Goal: Task Accomplishment & Management: Manage account settings

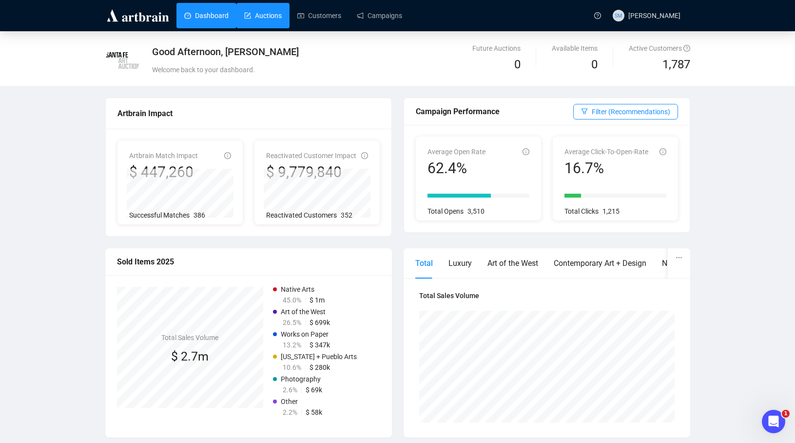
click at [270, 15] on link "Auctions" at bounding box center [263, 15] width 38 height 25
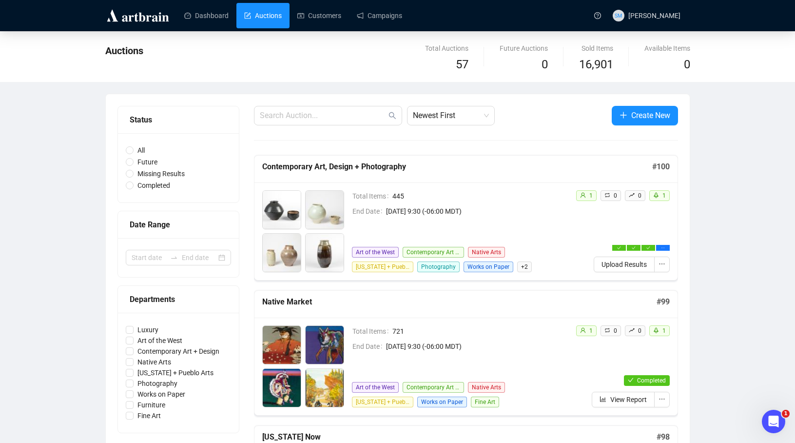
scroll to position [0, 0]
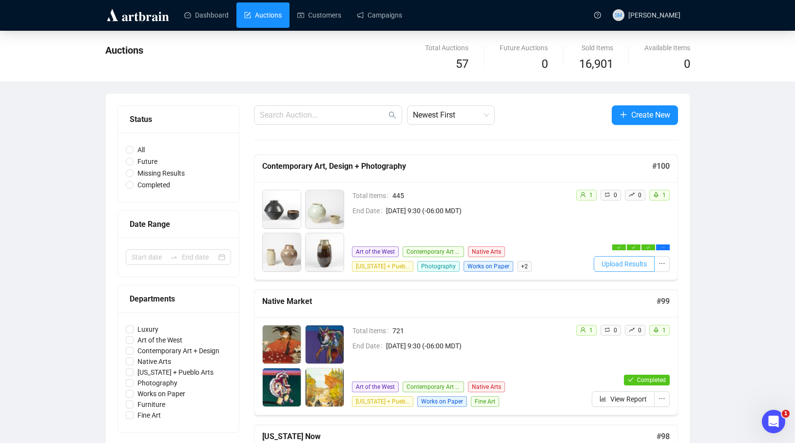
click at [642, 265] on span "Upload Results" at bounding box center [624, 263] width 45 height 11
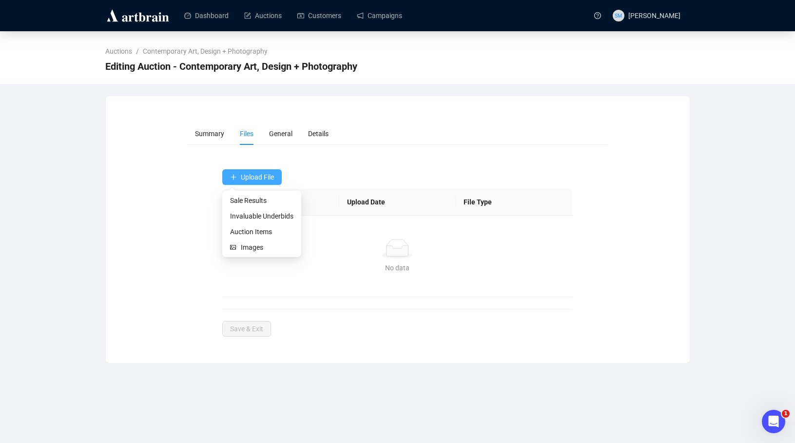
click at [247, 175] on span "Upload File" at bounding box center [257, 177] width 33 height 8
click at [247, 215] on span "Invaluable Underbids" at bounding box center [261, 216] width 63 height 11
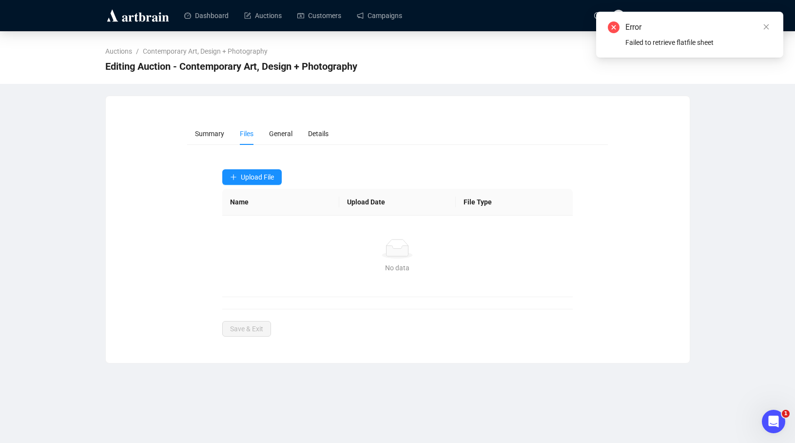
click at [286, 229] on td "No data No data" at bounding box center [397, 255] width 351 height 81
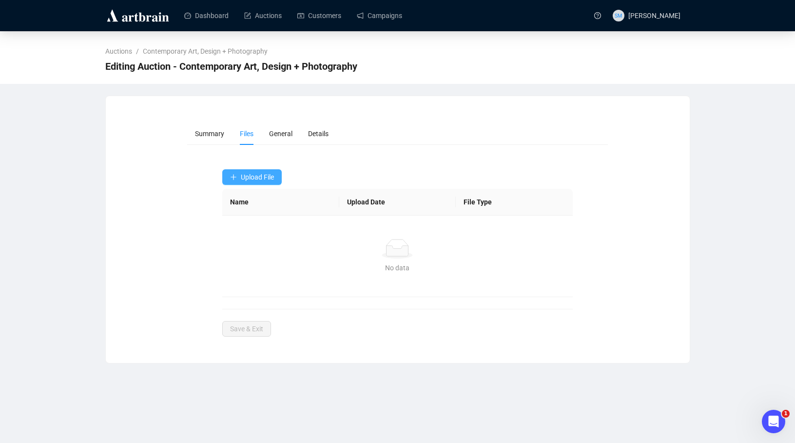
click at [253, 177] on span "Upload File" at bounding box center [257, 177] width 33 height 8
click at [248, 215] on span "Invaluable Underbids" at bounding box center [261, 216] width 63 height 11
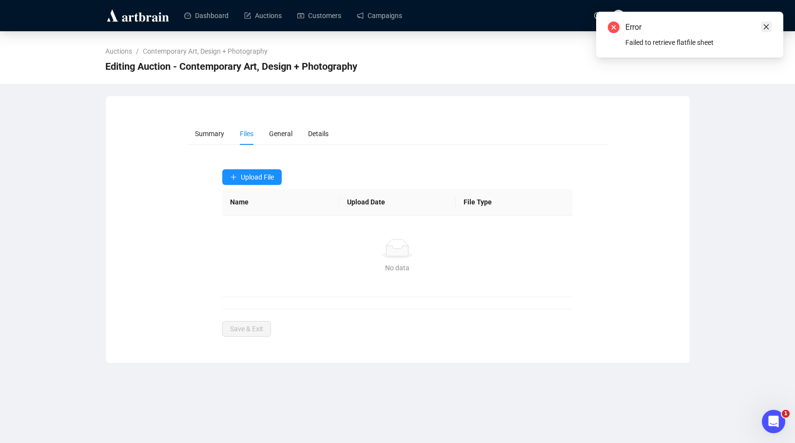
click at [766, 22] on link "Close" at bounding box center [766, 26] width 11 height 11
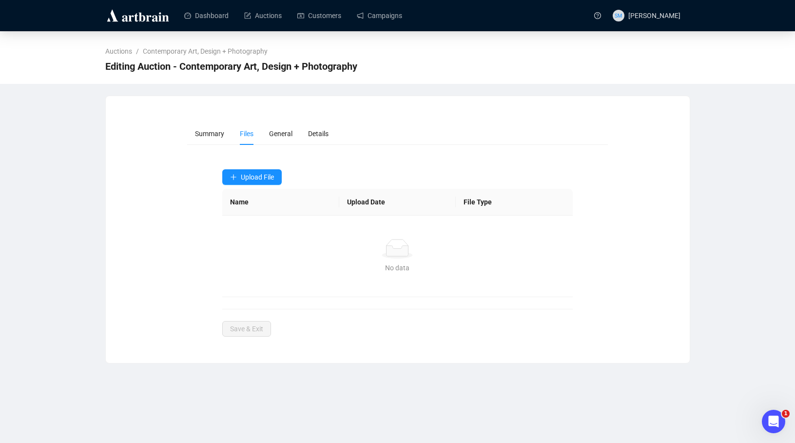
click at [447, 242] on div "No data" at bounding box center [397, 249] width 327 height 20
click at [243, 176] on span "Upload File" at bounding box center [257, 177] width 33 height 8
click at [253, 201] on span "Sale Results" at bounding box center [261, 200] width 63 height 11
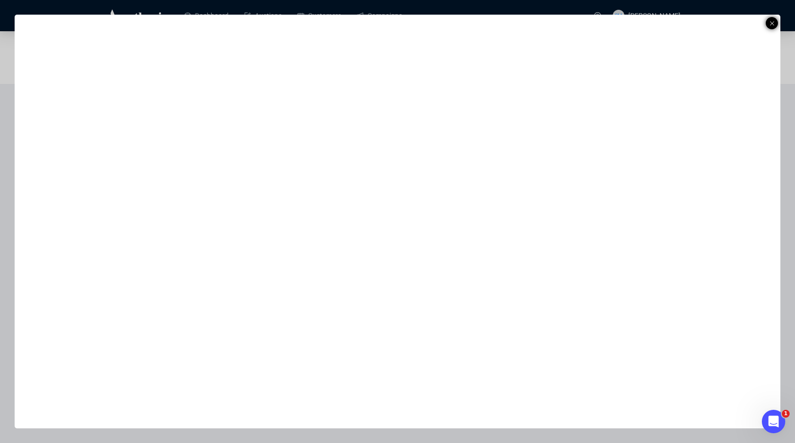
click at [774, 22] on div at bounding box center [772, 23] width 12 height 12
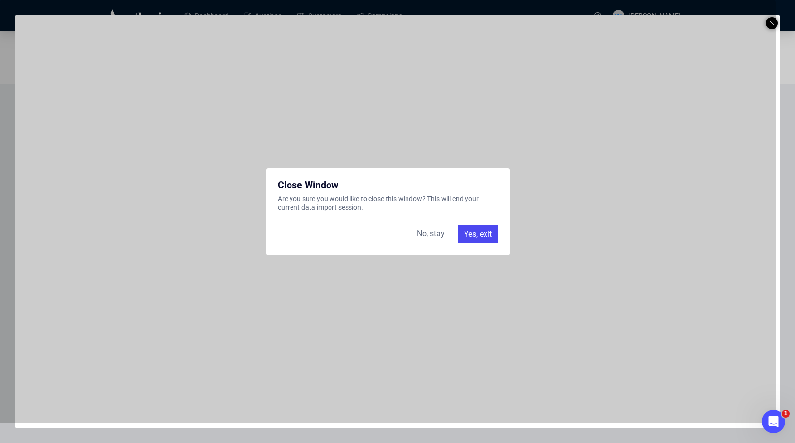
click at [432, 235] on div "No, stay" at bounding box center [430, 234] width 39 height 18
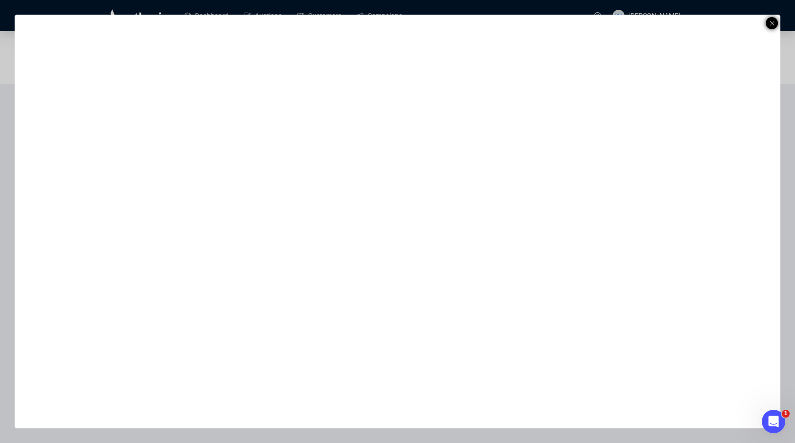
click at [773, 25] on icon at bounding box center [772, 24] width 5 height 12
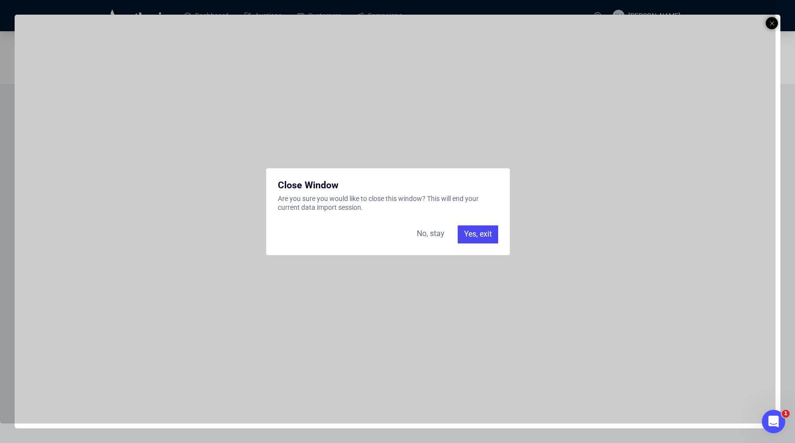
click at [485, 236] on div "Yes, exit" at bounding box center [478, 234] width 40 height 18
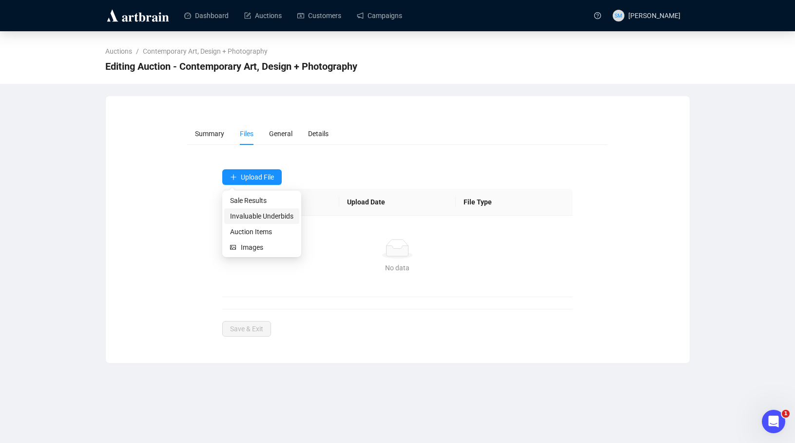
click at [250, 215] on span "Invaluable Underbids" at bounding box center [261, 216] width 63 height 11
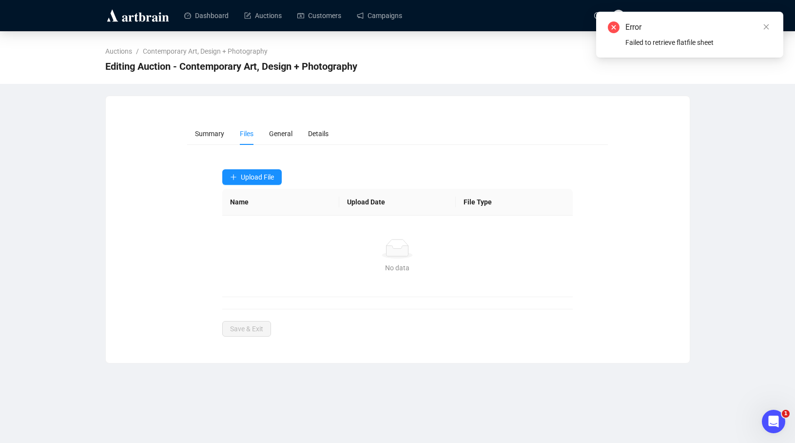
drag, startPoint x: 767, startPoint y: 22, endPoint x: 626, endPoint y: 65, distance: 147.3
click at [767, 22] on link "Close" at bounding box center [766, 26] width 11 height 11
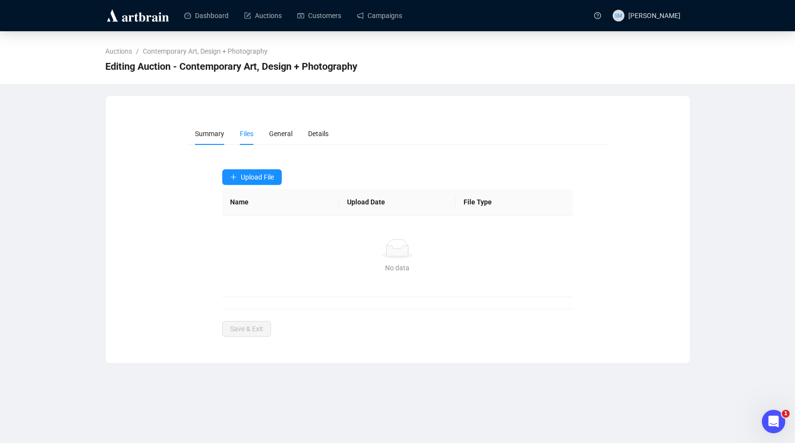
click at [210, 133] on span "Summary" at bounding box center [209, 134] width 29 height 8
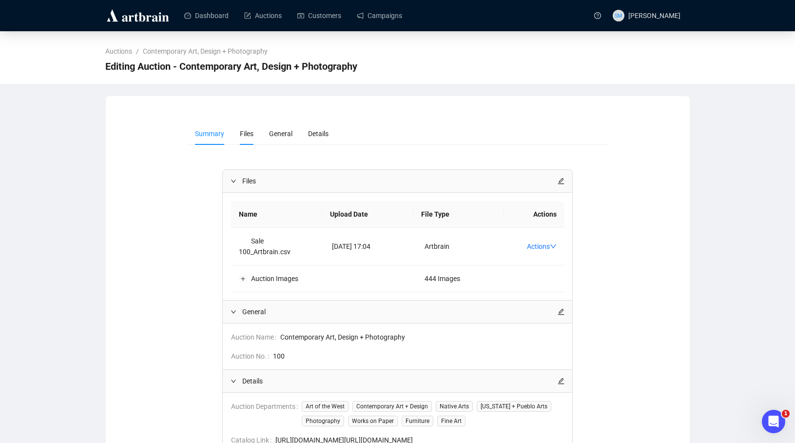
click at [244, 128] on li "Files" at bounding box center [246, 133] width 29 height 22
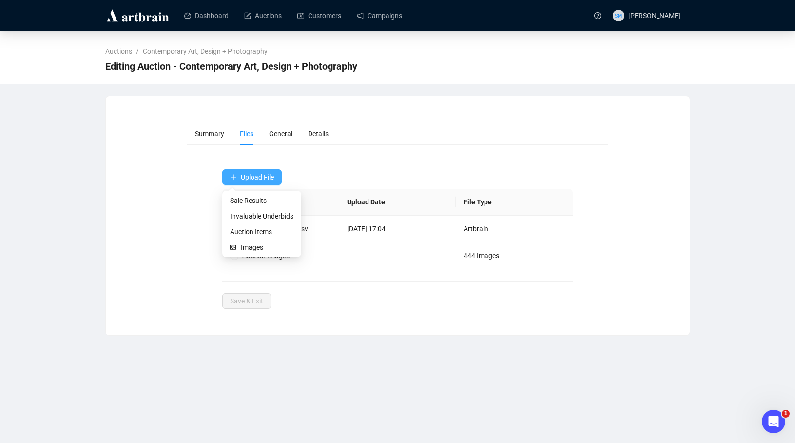
click at [257, 176] on span "Upload File" at bounding box center [257, 177] width 33 height 8
click at [251, 203] on span "Sale Results" at bounding box center [261, 200] width 63 height 11
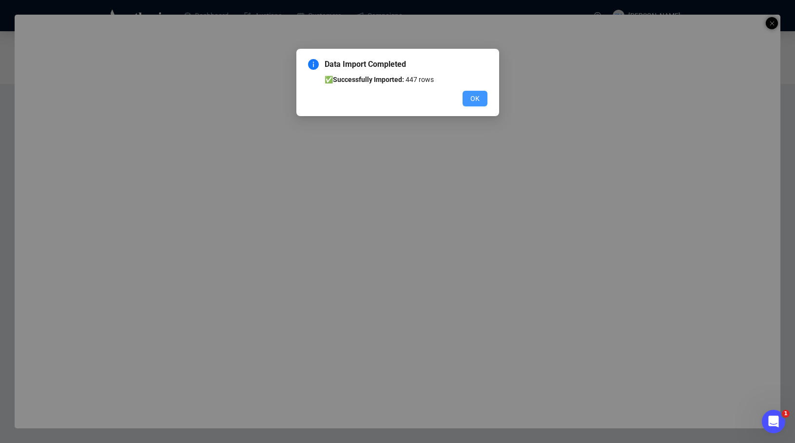
click at [475, 97] on span "OK" at bounding box center [474, 98] width 9 height 11
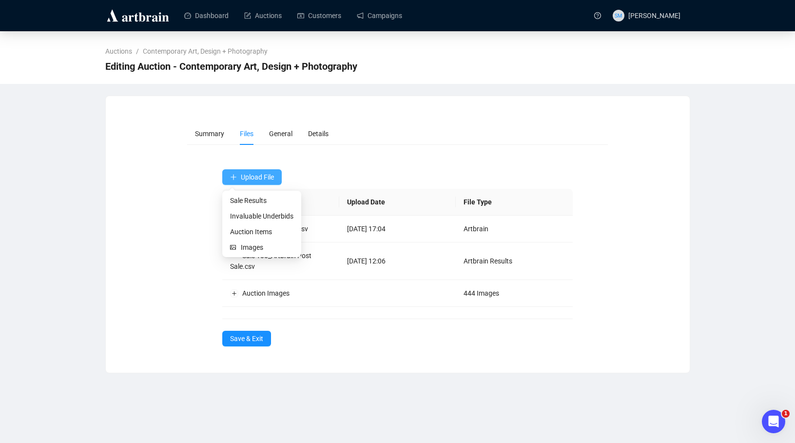
click at [258, 175] on span "Upload File" at bounding box center [257, 177] width 33 height 8
click at [249, 215] on span "Invaluable Underbids" at bounding box center [261, 216] width 63 height 11
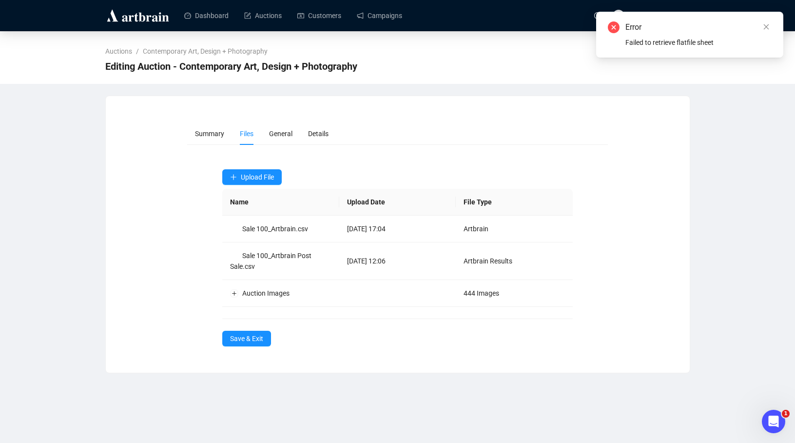
click at [391, 164] on form "Summary Files General Details Upload File Name Upload Date File Type Sale 100_A…" at bounding box center [397, 234] width 421 height 224
click at [768, 27] on icon "close" at bounding box center [766, 26] width 7 height 7
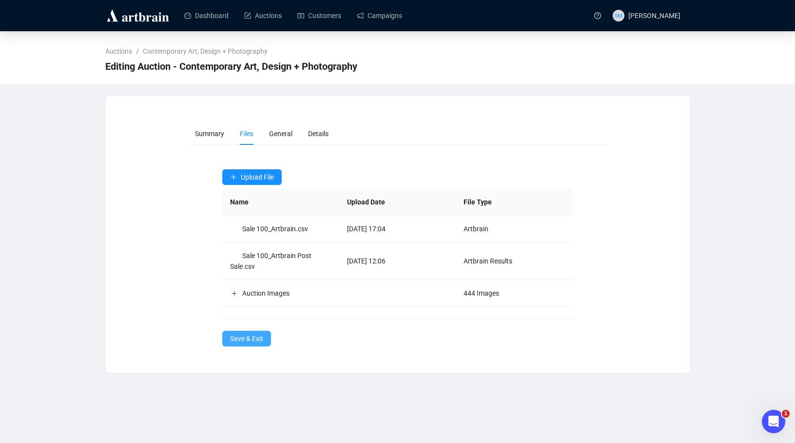
click at [246, 331] on button "Save & Exit" at bounding box center [246, 339] width 49 height 16
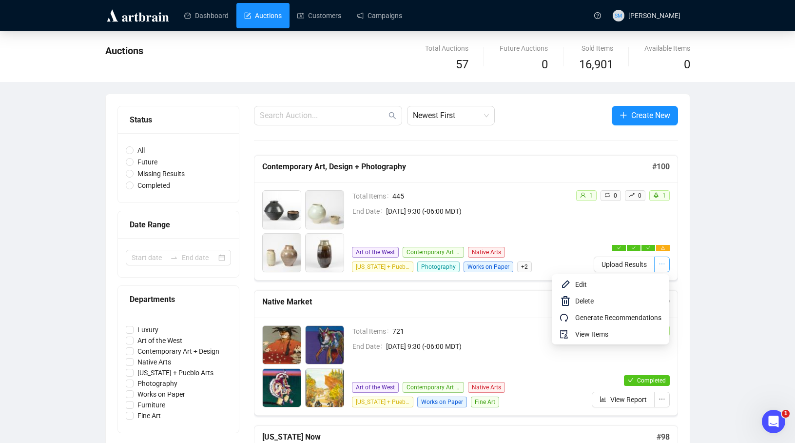
click at [665, 264] on button "button" at bounding box center [662, 264] width 16 height 16
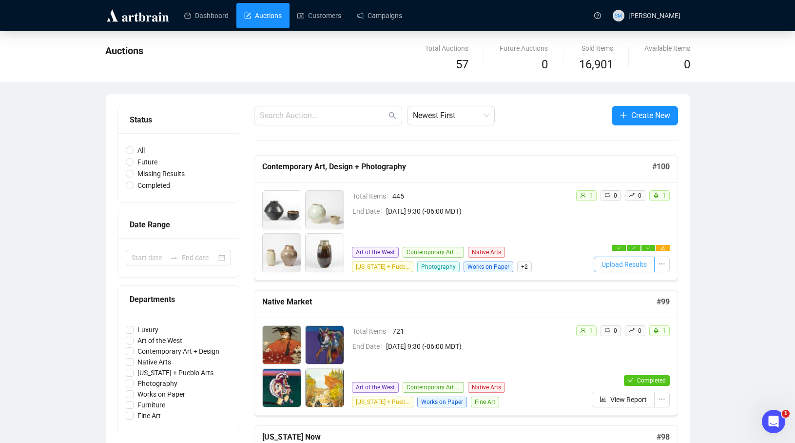
click at [610, 262] on span "Upload Results" at bounding box center [624, 264] width 45 height 11
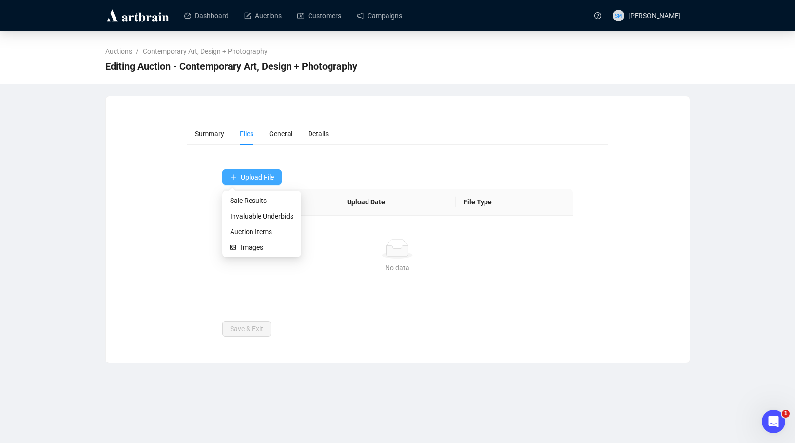
click at [242, 179] on span "Upload File" at bounding box center [257, 177] width 33 height 8
click at [243, 216] on span "Invaluable Underbids" at bounding box center [261, 216] width 63 height 11
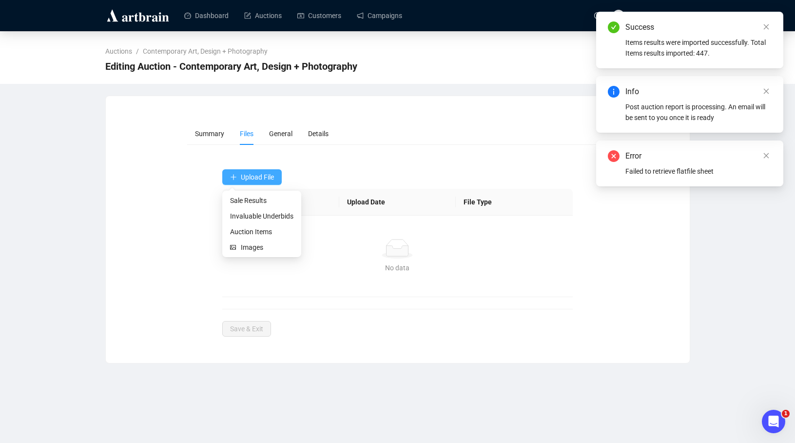
click at [250, 180] on span "Upload File" at bounding box center [257, 177] width 33 height 8
click at [246, 212] on span "Invaluable Underbids" at bounding box center [261, 216] width 63 height 11
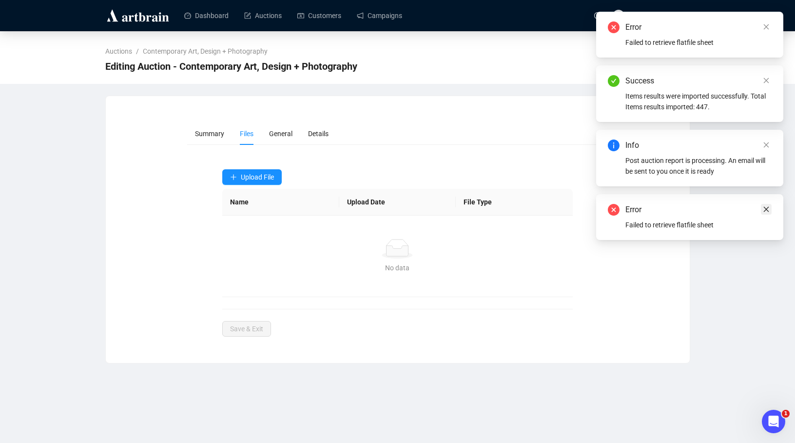
click at [766, 207] on icon "close" at bounding box center [766, 209] width 7 height 7
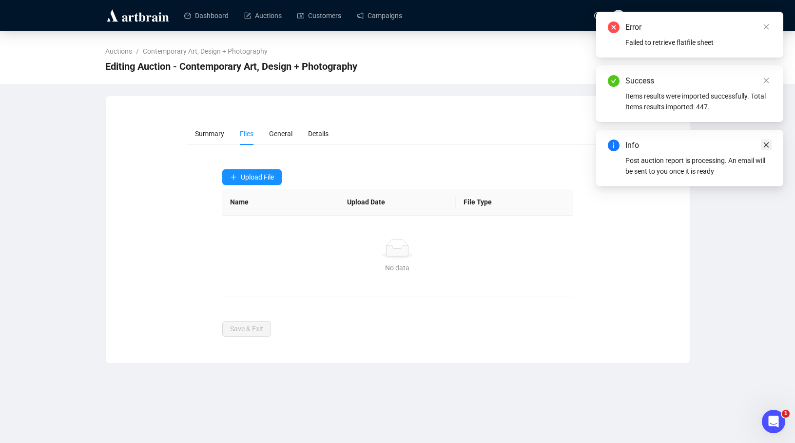
click at [767, 146] on icon "close" at bounding box center [766, 144] width 7 height 7
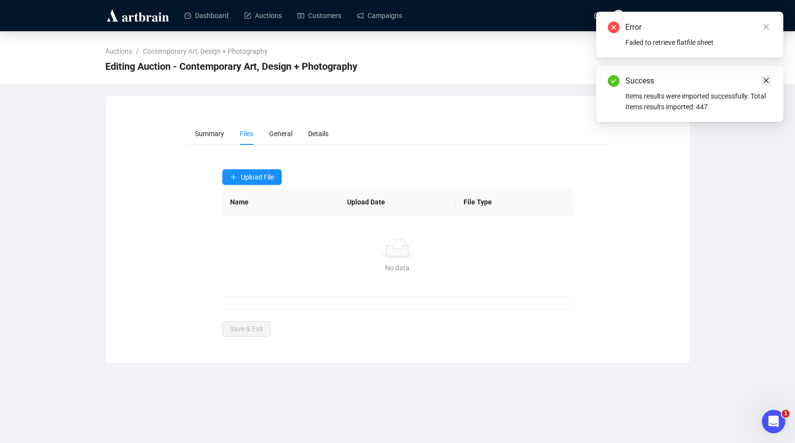
click at [763, 77] on icon "close" at bounding box center [766, 80] width 7 height 7
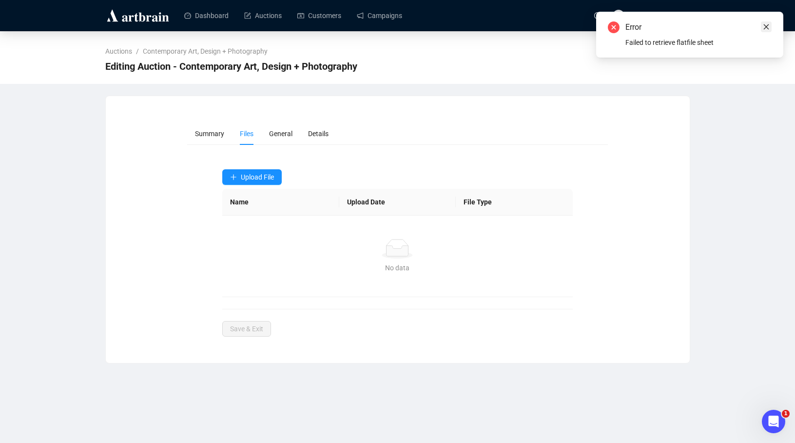
click at [767, 27] on icon "close" at bounding box center [766, 26] width 5 height 5
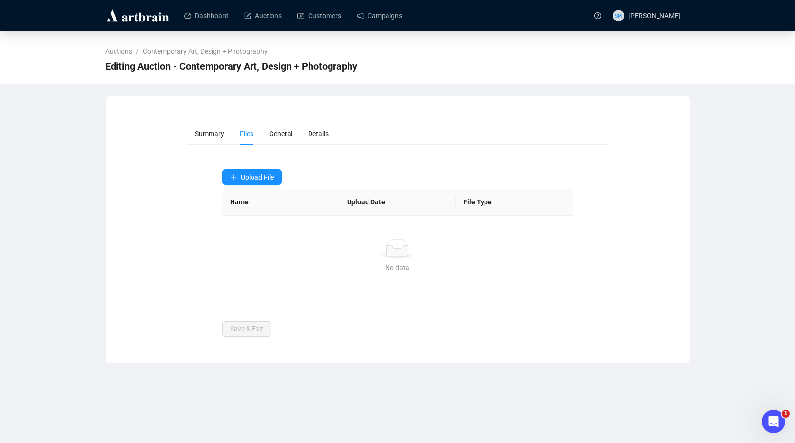
click at [300, 240] on div "No data" at bounding box center [397, 249] width 327 height 20
click at [260, 180] on span "Upload File" at bounding box center [257, 177] width 33 height 8
click at [248, 216] on span "Invaluable Underbids" at bounding box center [261, 216] width 63 height 11
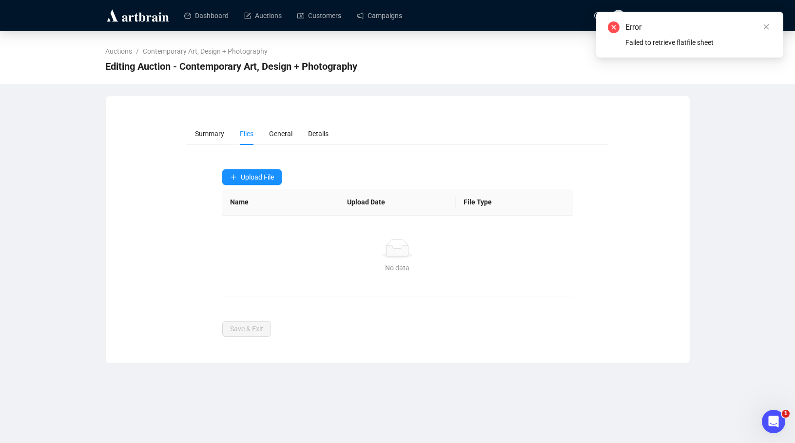
click at [315, 169] on form "Summary Files General Details Upload File Name Upload Date File Type No data No…" at bounding box center [397, 229] width 421 height 214
click at [274, 177] on span "Upload File" at bounding box center [257, 177] width 33 height 8
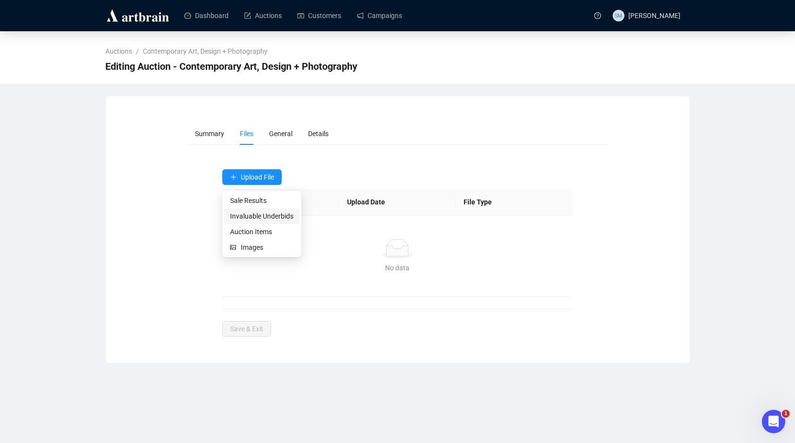
click at [265, 214] on span "Invaluable Underbids" at bounding box center [261, 216] width 63 height 11
click at [504, 113] on div "Summary Files General Details Upload File Name Upload Date File Type No data No…" at bounding box center [398, 229] width 584 height 237
click at [247, 175] on span "Upload File" at bounding box center [257, 177] width 33 height 8
click at [380, 165] on form "Summary Files General Details Upload File Name Upload Date File Type No data No…" at bounding box center [397, 229] width 421 height 214
click at [731, 128] on div "Auctions / Contemporary Art, Design + Photography Editing Auction - Contemporar…" at bounding box center [397, 197] width 795 height 332
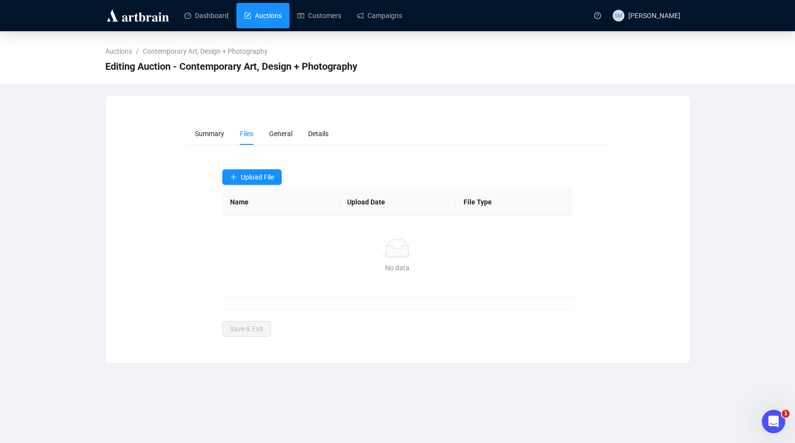
click at [262, 20] on link "Auctions" at bounding box center [263, 15] width 38 height 25
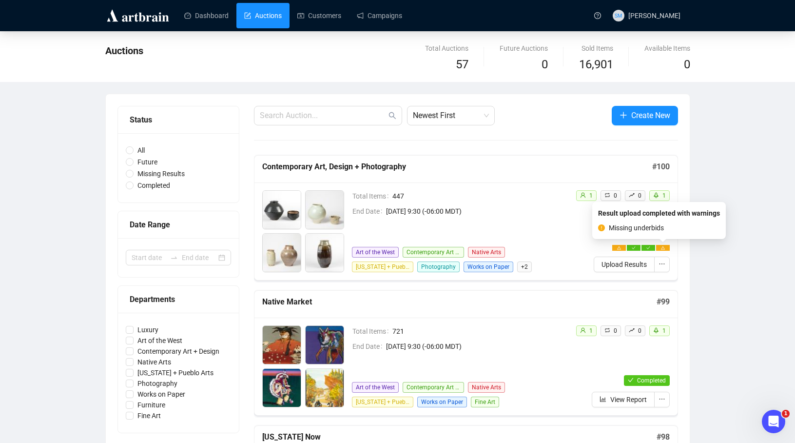
click at [661, 248] on icon "warning" at bounding box center [663, 248] width 4 height 4
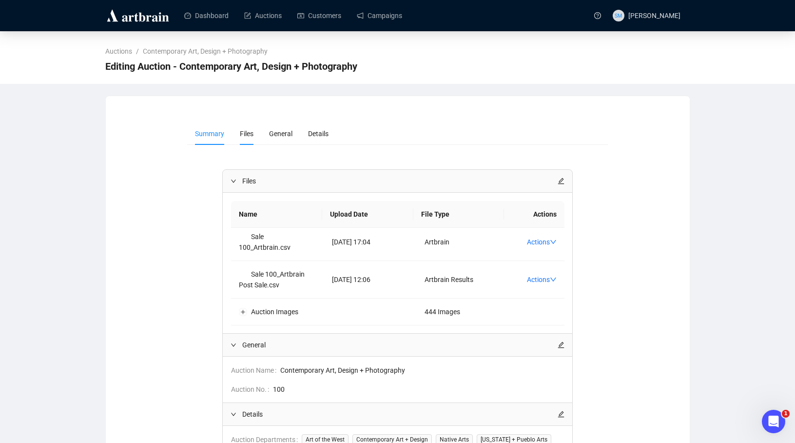
click at [249, 130] on span "Files" at bounding box center [247, 134] width 14 height 8
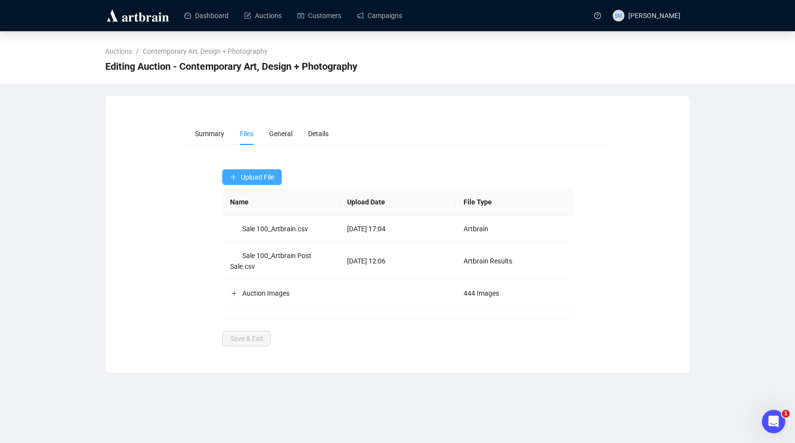
click at [243, 171] on button "Upload File" at bounding box center [251, 177] width 59 height 16
click at [253, 214] on span "Invaluable Underbids" at bounding box center [261, 216] width 63 height 11
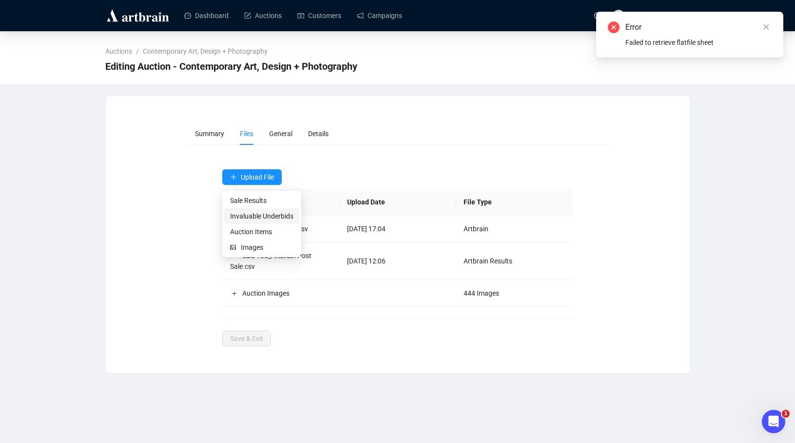
click at [260, 215] on span "Invaluable Underbids" at bounding box center [261, 216] width 63 height 11
click at [765, 26] on icon "close" at bounding box center [766, 26] width 5 height 5
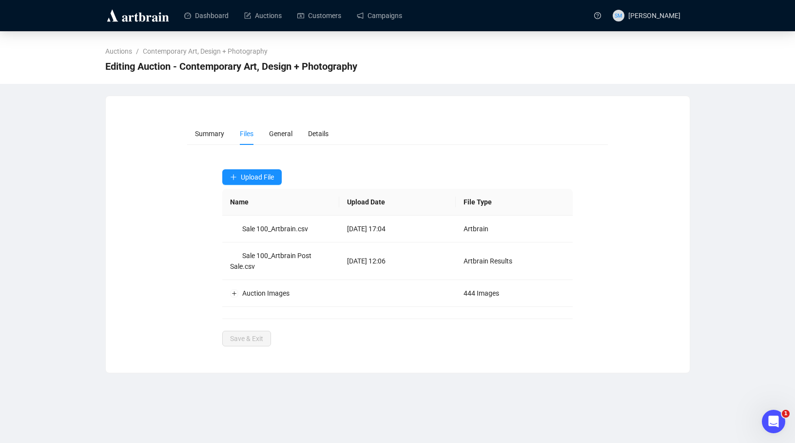
click at [755, 149] on div "Auctions / Contemporary Art, Design + Photography Editing Auction - Contemporar…" at bounding box center [397, 202] width 795 height 342
click at [776, 101] on div "Auctions / Contemporary Art, Design + Photography Editing Auction - Contemporar…" at bounding box center [397, 202] width 795 height 342
click at [322, 14] on link "Customers" at bounding box center [319, 15] width 44 height 25
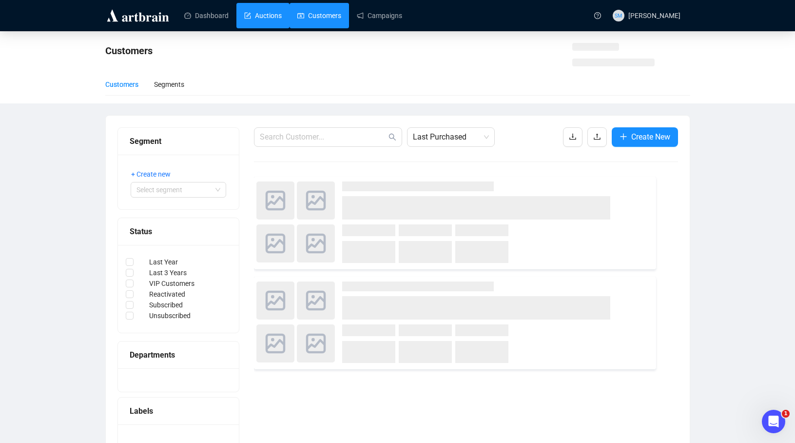
click at [280, 16] on link "Auctions" at bounding box center [263, 15] width 38 height 25
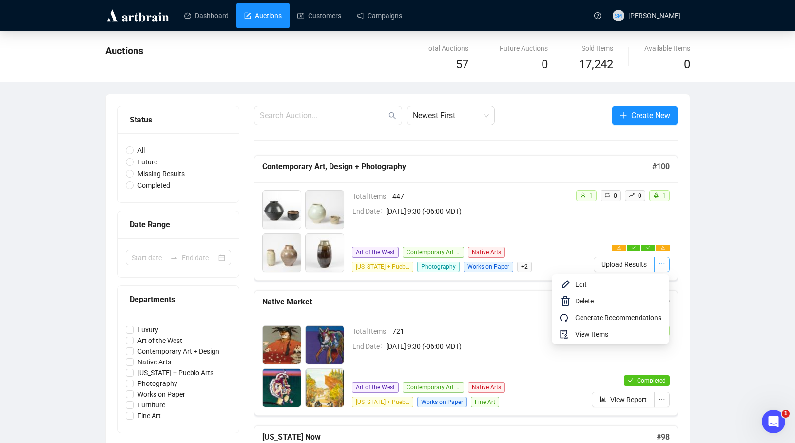
click at [665, 264] on icon "ellipsis" at bounding box center [662, 263] width 7 height 7
click at [587, 286] on span "Edit" at bounding box center [618, 284] width 86 height 11
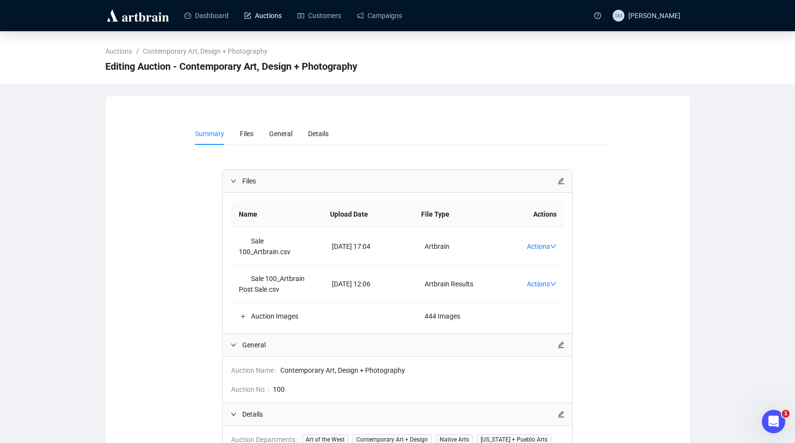
scroll to position [0, 0]
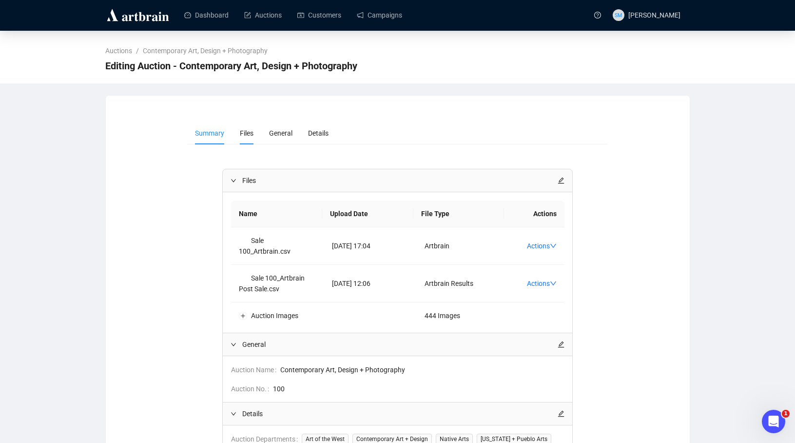
click at [241, 139] on li "Files" at bounding box center [246, 133] width 29 height 22
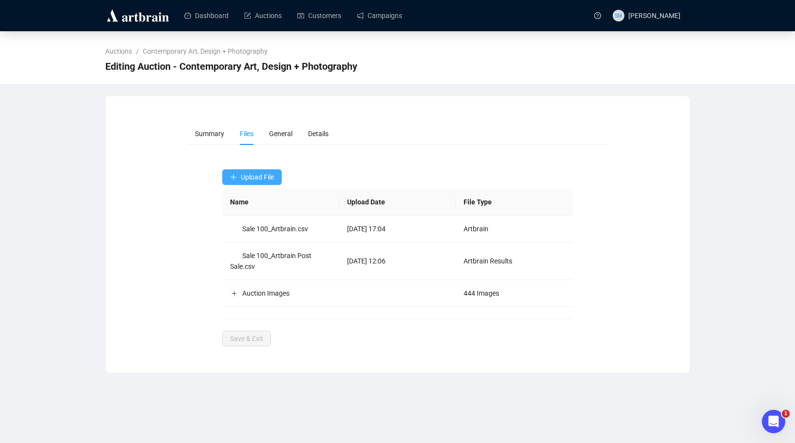
click at [246, 173] on span "Upload File" at bounding box center [257, 177] width 33 height 8
click at [244, 217] on span "Invaluable Underbids" at bounding box center [261, 216] width 63 height 11
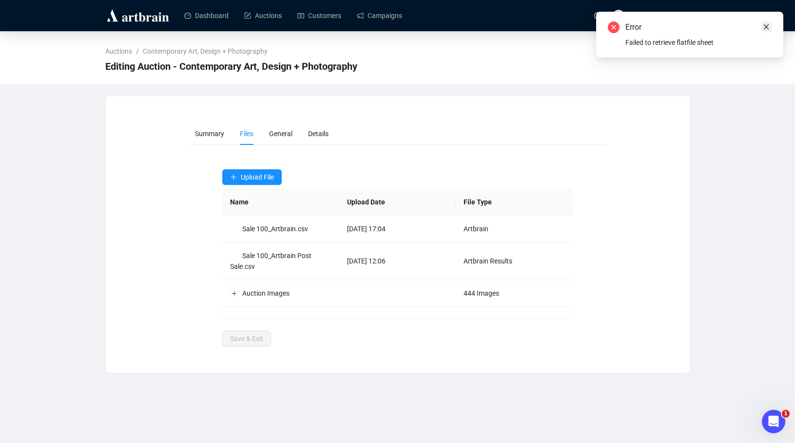
click at [766, 26] on icon "close" at bounding box center [766, 26] width 5 height 5
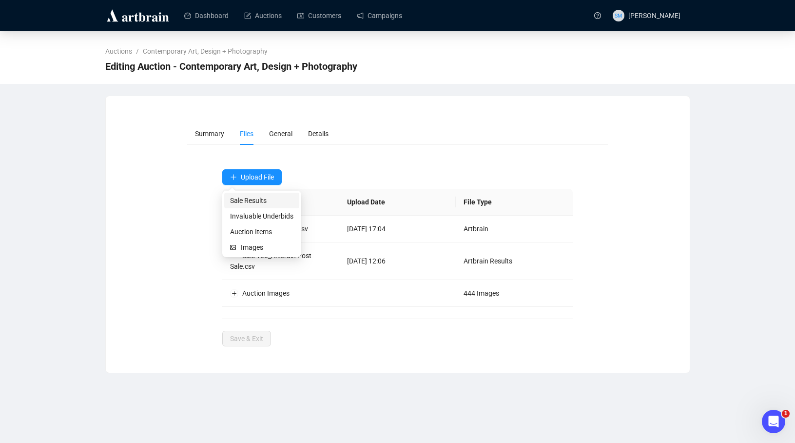
click at [250, 202] on span "Sale Results" at bounding box center [261, 200] width 63 height 11
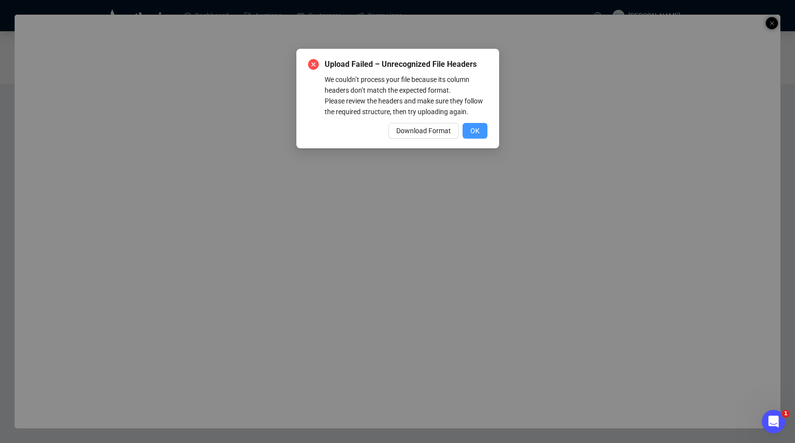
click at [474, 136] on span "OK" at bounding box center [474, 130] width 9 height 11
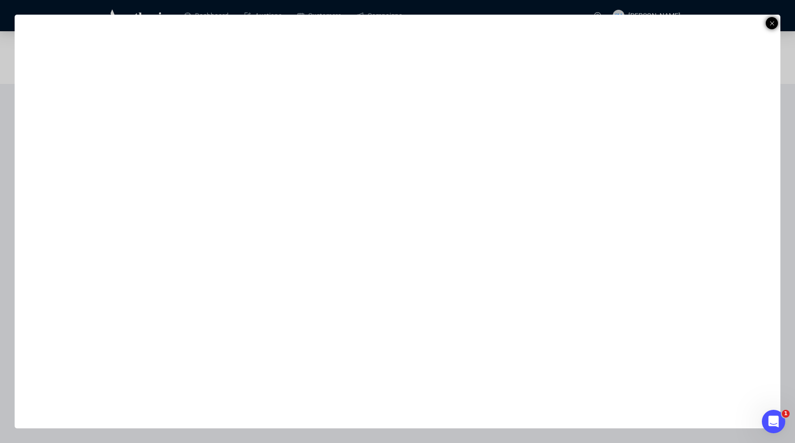
click at [772, 20] on icon at bounding box center [772, 24] width 5 height 12
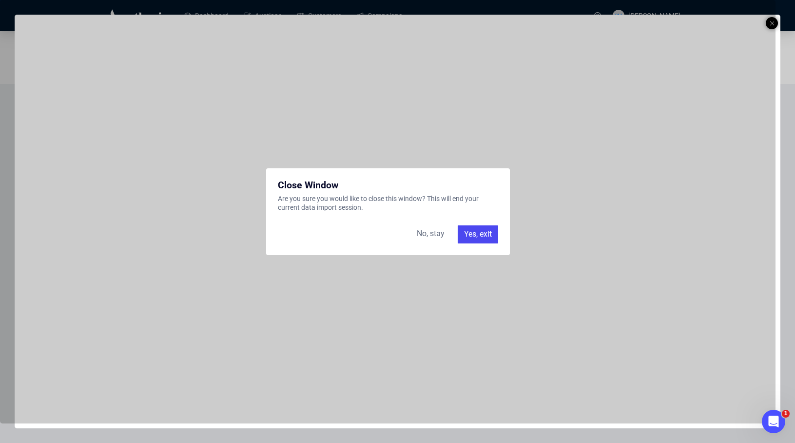
click at [469, 227] on div "Yes, exit" at bounding box center [478, 234] width 40 height 18
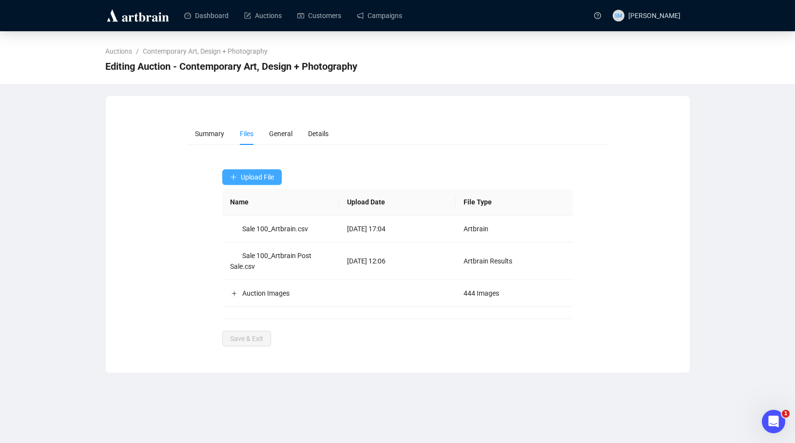
click at [259, 176] on span "Upload File" at bounding box center [257, 177] width 33 height 8
click at [243, 221] on li "Invaluable Underbids" at bounding box center [261, 216] width 75 height 16
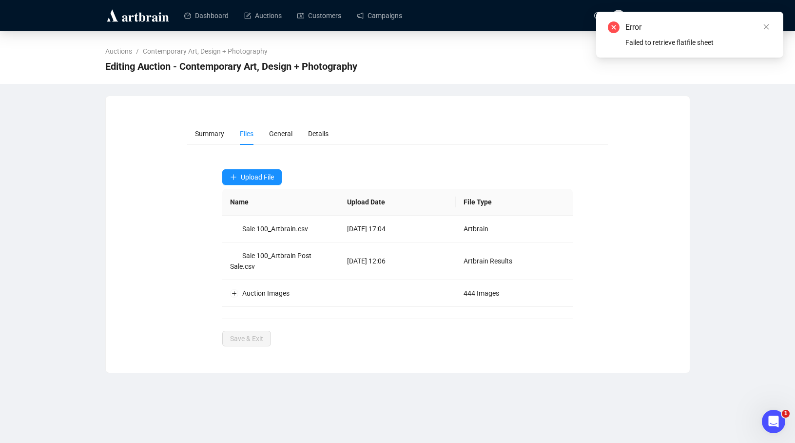
click at [598, 134] on ul "Summary Files General Details" at bounding box center [397, 133] width 421 height 22
click at [719, 127] on div "Auctions / Contemporary Art, Design + Photography Editing Auction - Contemporar…" at bounding box center [397, 202] width 795 height 342
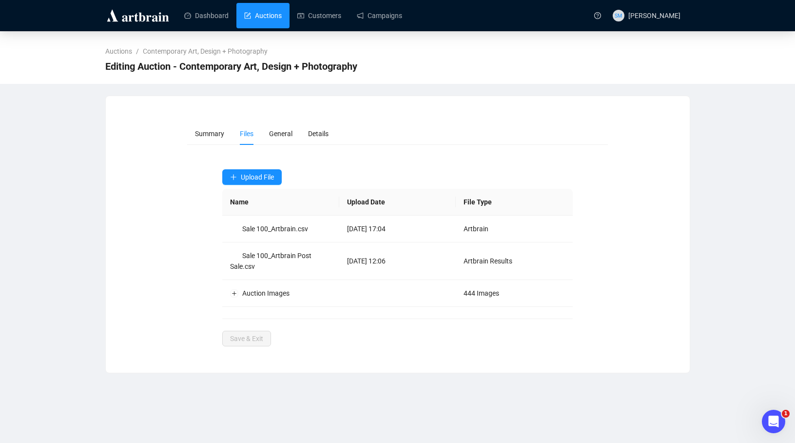
click at [276, 19] on link "Auctions" at bounding box center [263, 15] width 38 height 25
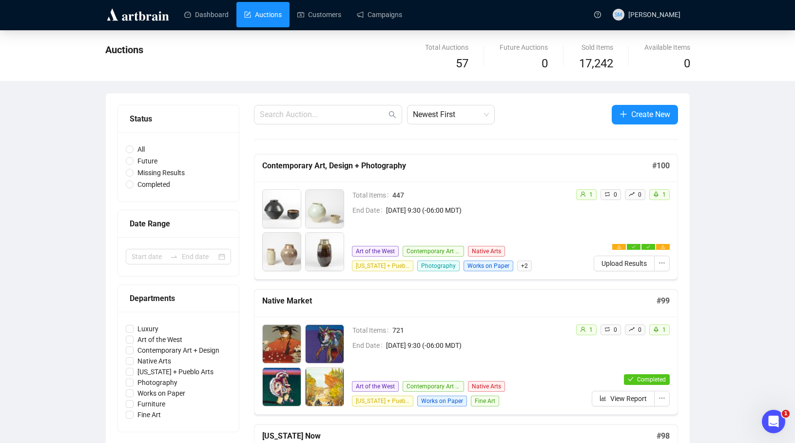
scroll to position [0, 0]
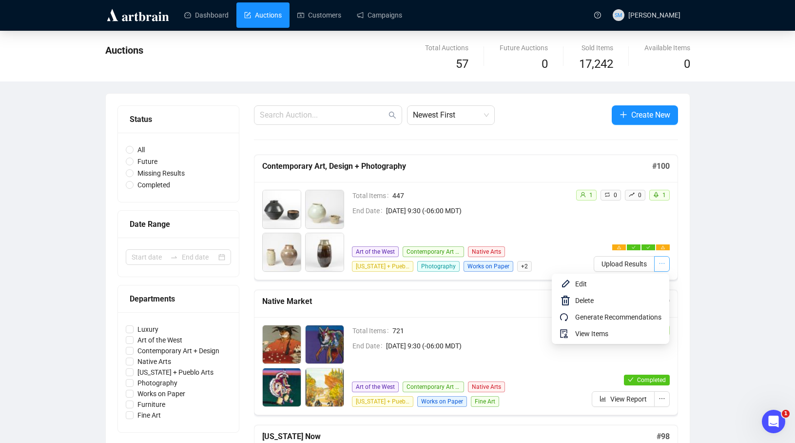
click at [661, 261] on icon "ellipsis" at bounding box center [662, 263] width 7 height 7
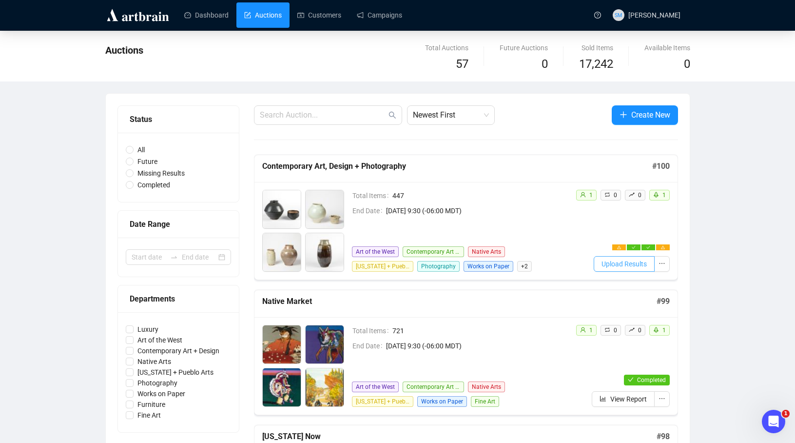
click at [620, 262] on span "Upload Results" at bounding box center [624, 263] width 45 height 11
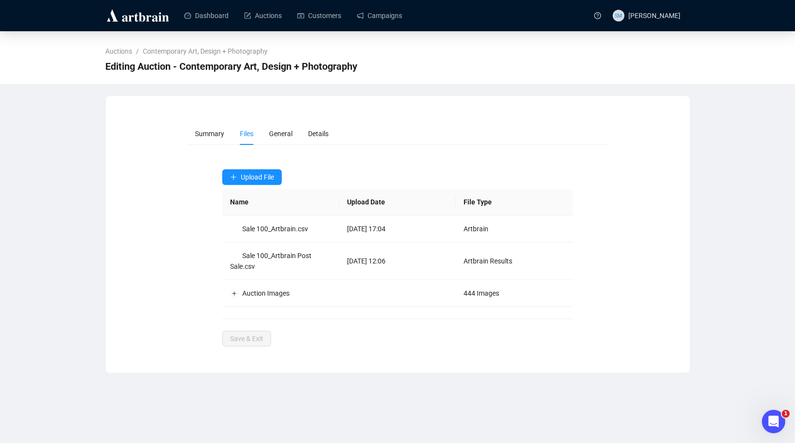
click at [248, 137] on span "Files" at bounding box center [247, 134] width 14 height 8
click at [278, 139] on li "General" at bounding box center [280, 133] width 39 height 22
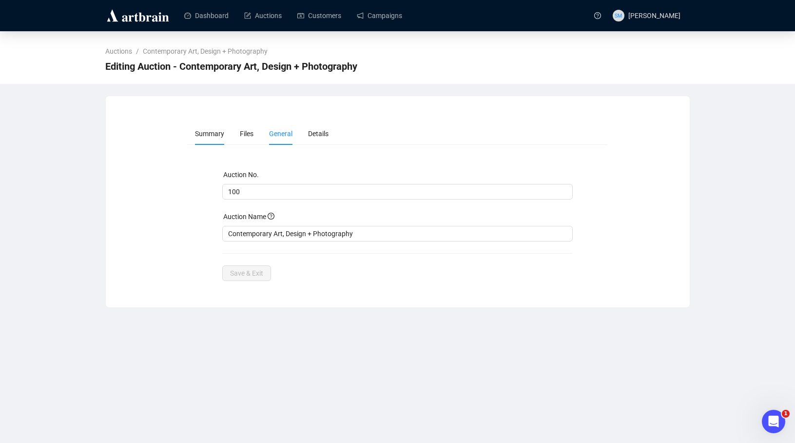
click at [214, 137] on span "Summary" at bounding box center [209, 134] width 29 height 8
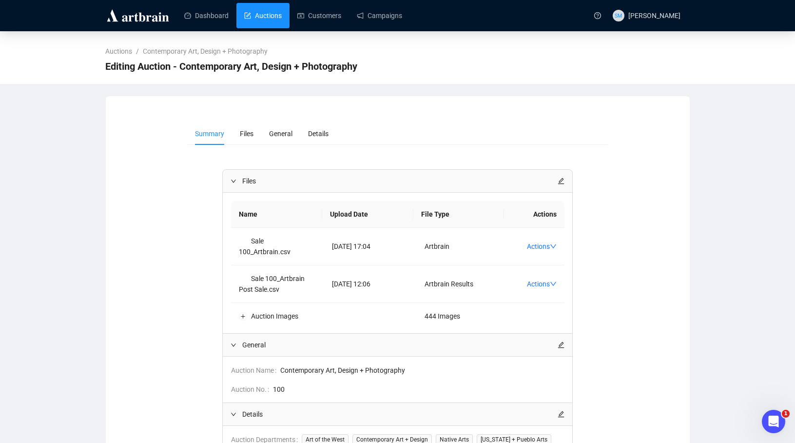
click at [261, 16] on link "Auctions" at bounding box center [263, 15] width 38 height 25
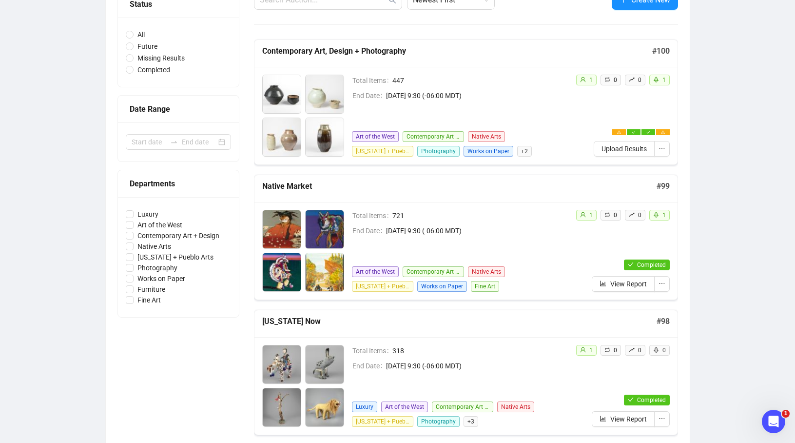
scroll to position [117, 0]
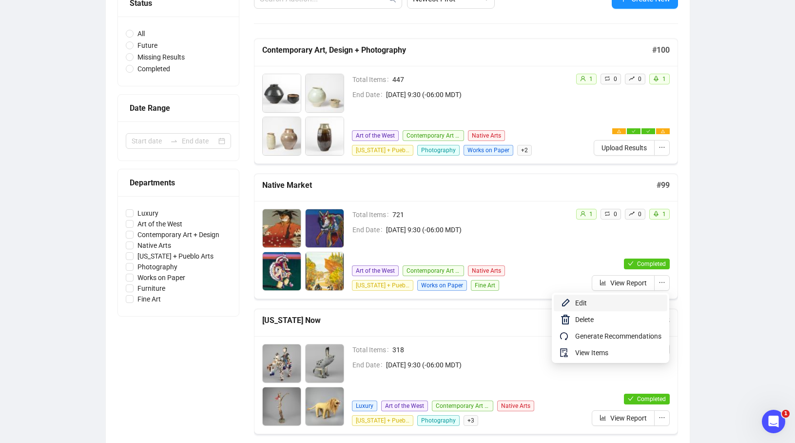
click at [569, 301] on li "Edit" at bounding box center [611, 302] width 114 height 17
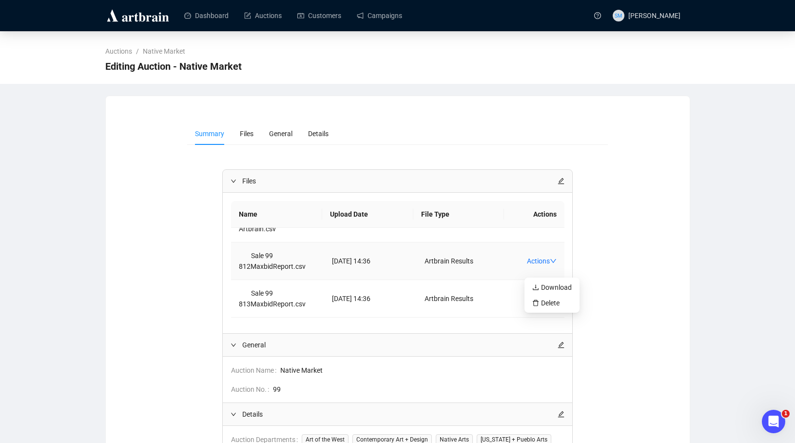
scroll to position [80, 0]
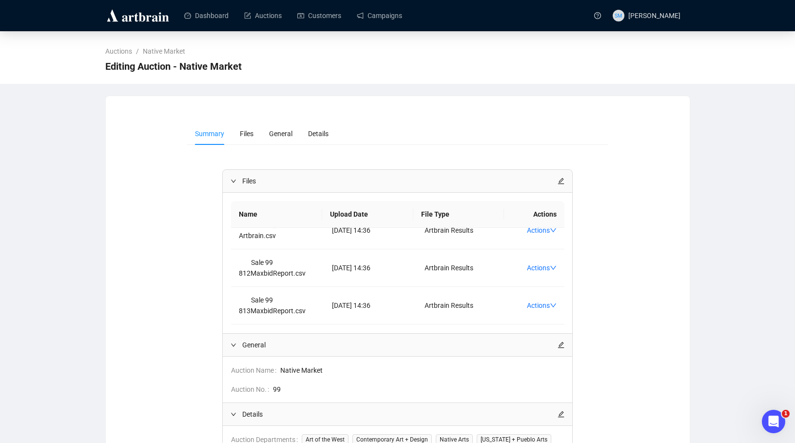
click at [674, 203] on div "Summary Files General Details Files Name Upload Date File Type Actions Sale 99 …" at bounding box center [397, 360] width 561 height 476
